Goal: Navigation & Orientation: Find specific page/section

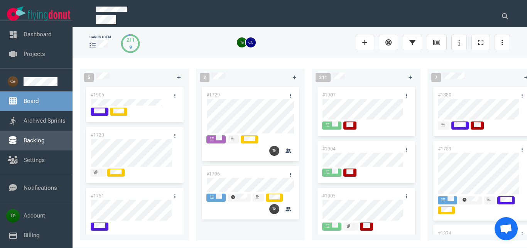
click at [39, 142] on link "Backlog" at bounding box center [34, 140] width 21 height 7
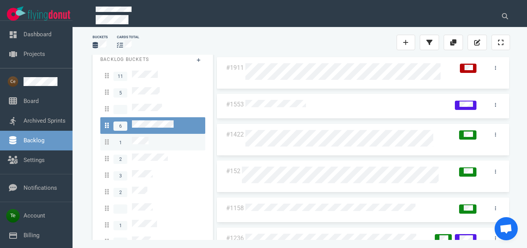
scroll to position [13, 0]
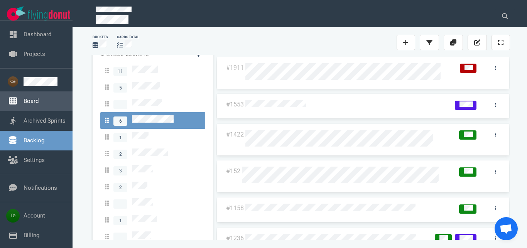
click at [39, 104] on link "Board" at bounding box center [31, 101] width 15 height 7
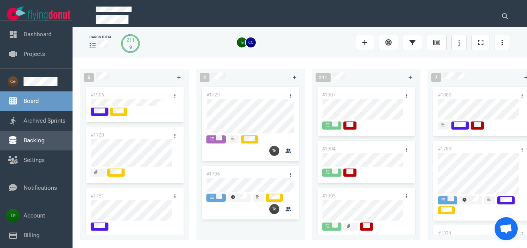
click at [35, 143] on link "Backlog" at bounding box center [34, 140] width 21 height 7
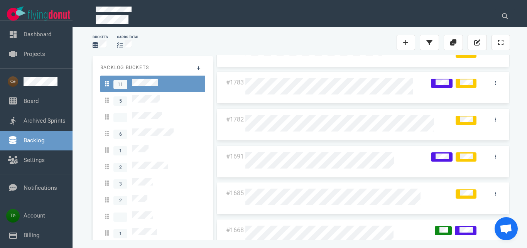
scroll to position [69, 0]
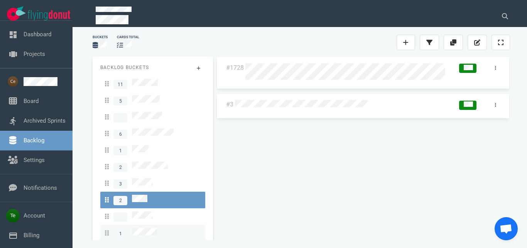
click at [150, 225] on link "1" at bounding box center [152, 233] width 105 height 17
